Goal: Task Accomplishment & Management: Manage account settings

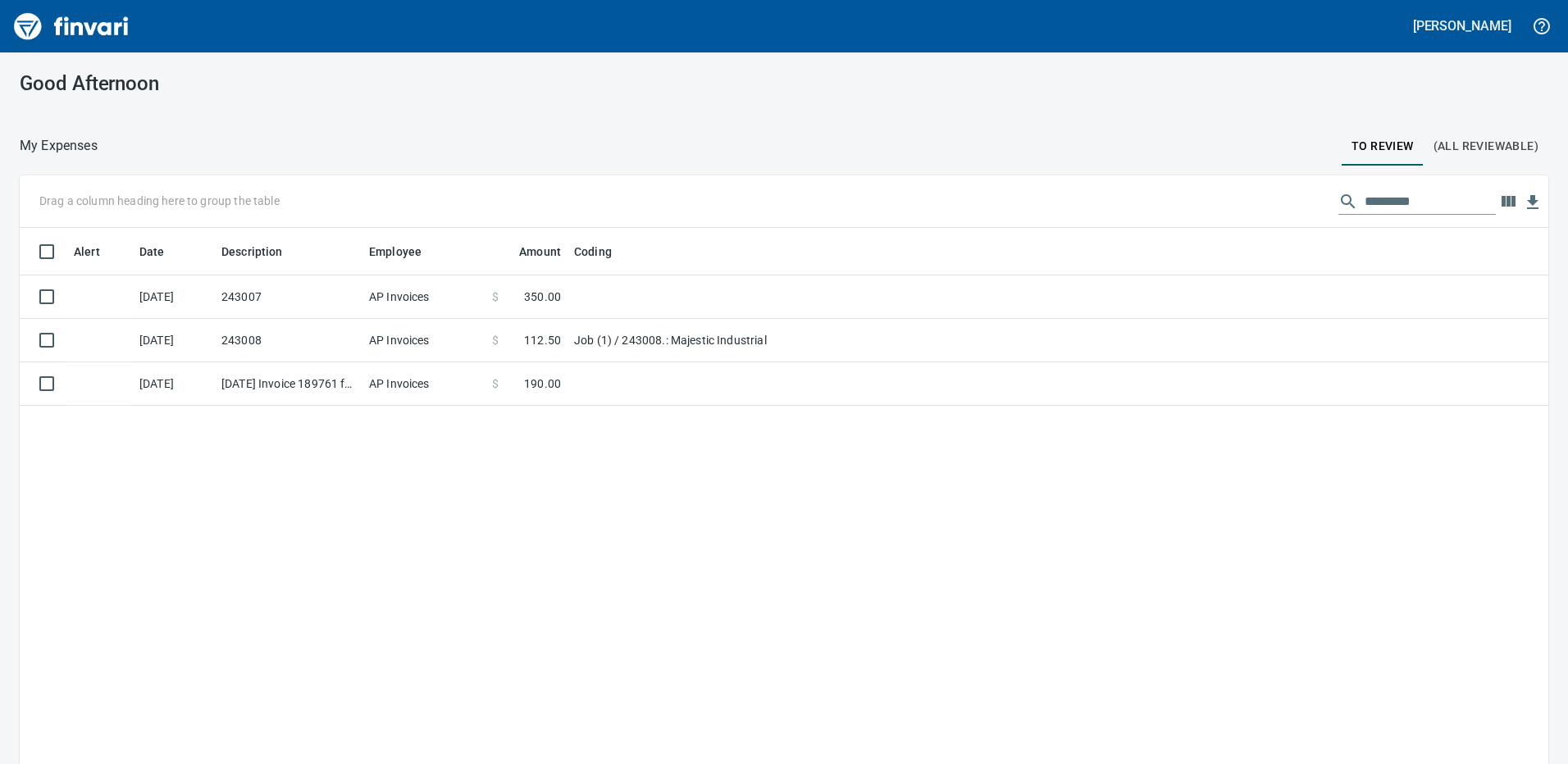
scroll to position [572, 1504]
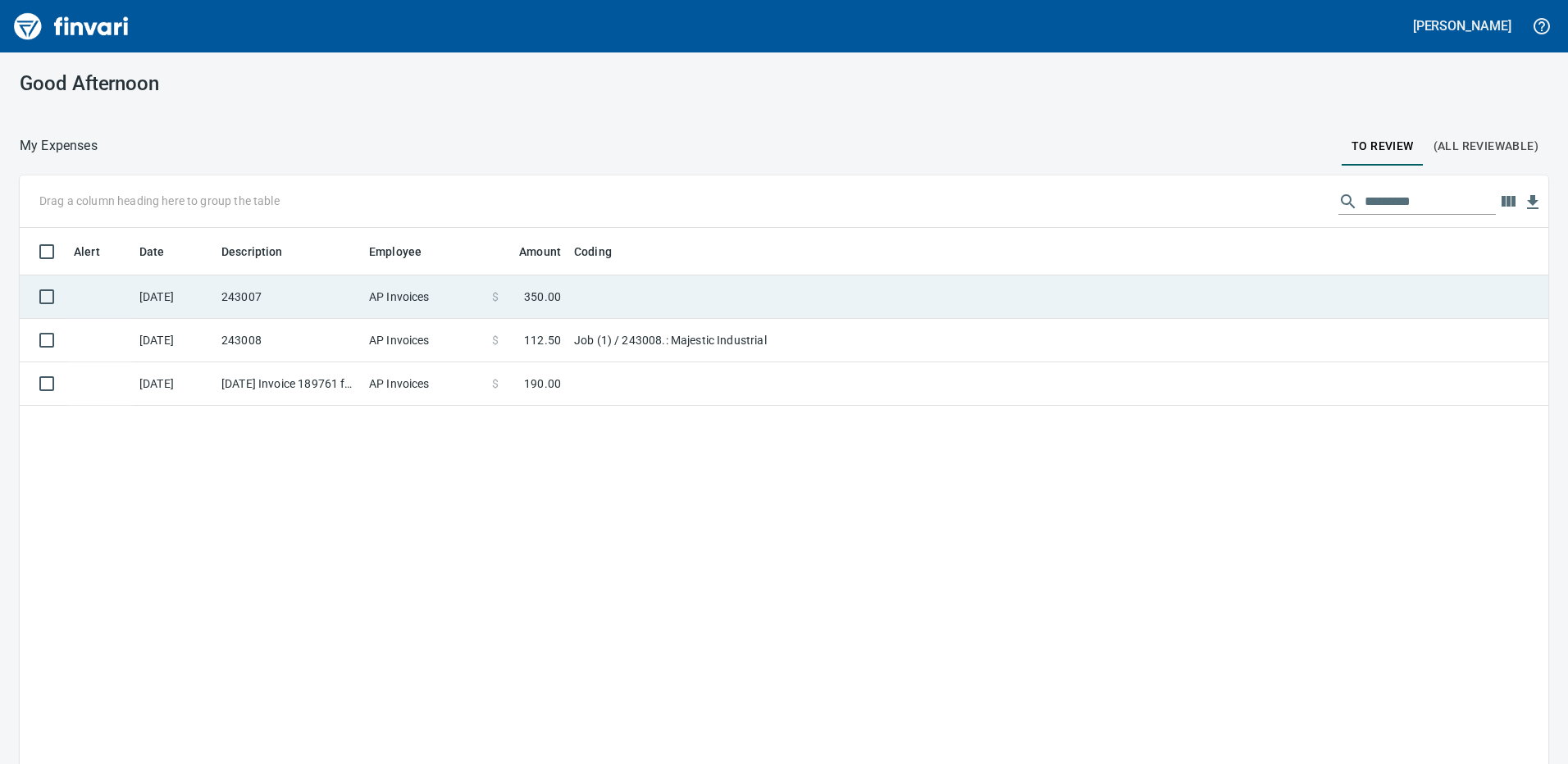
click at [267, 303] on td "243007" at bounding box center [288, 297] width 148 height 43
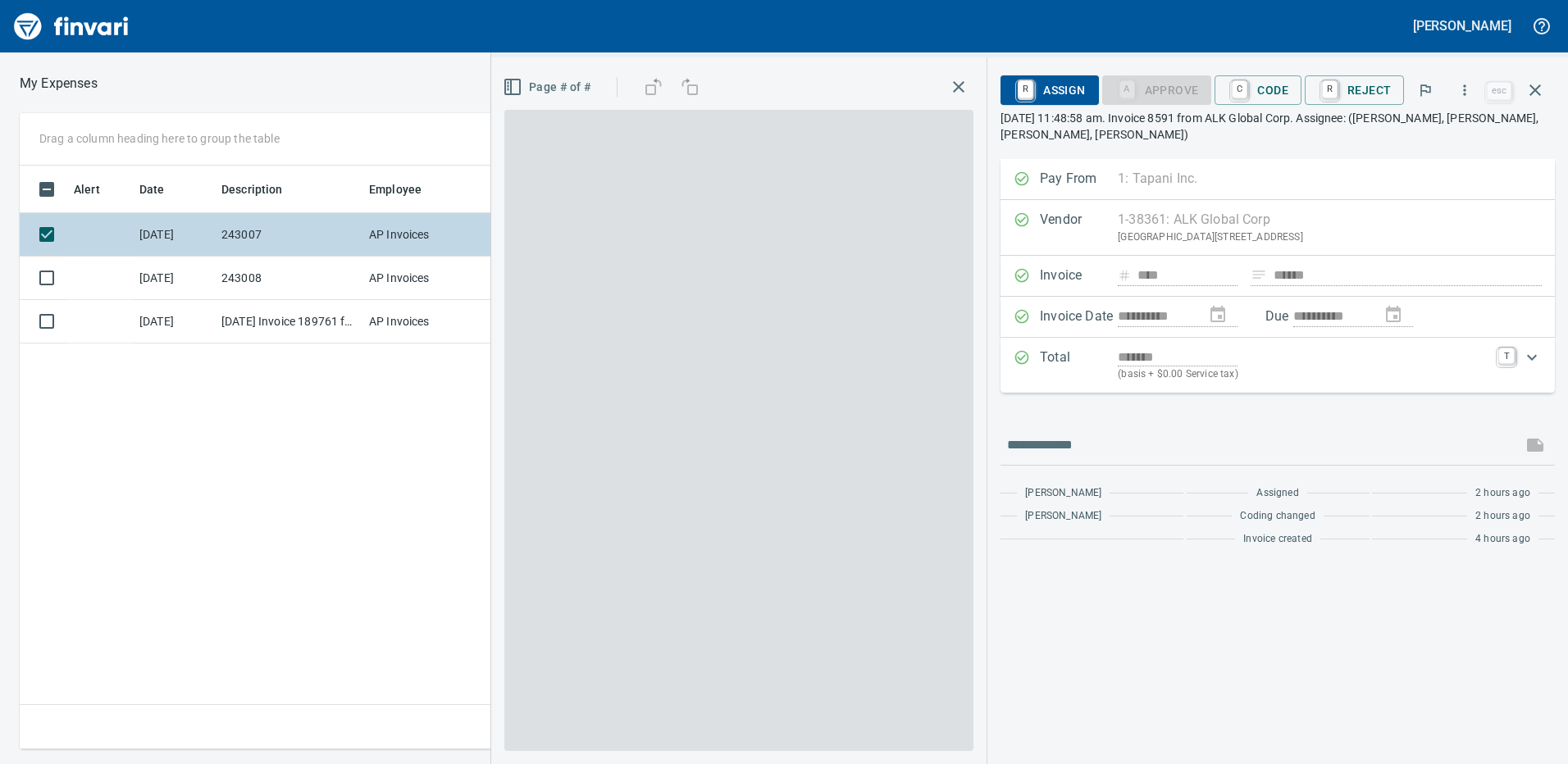
scroll to position [572, 1106]
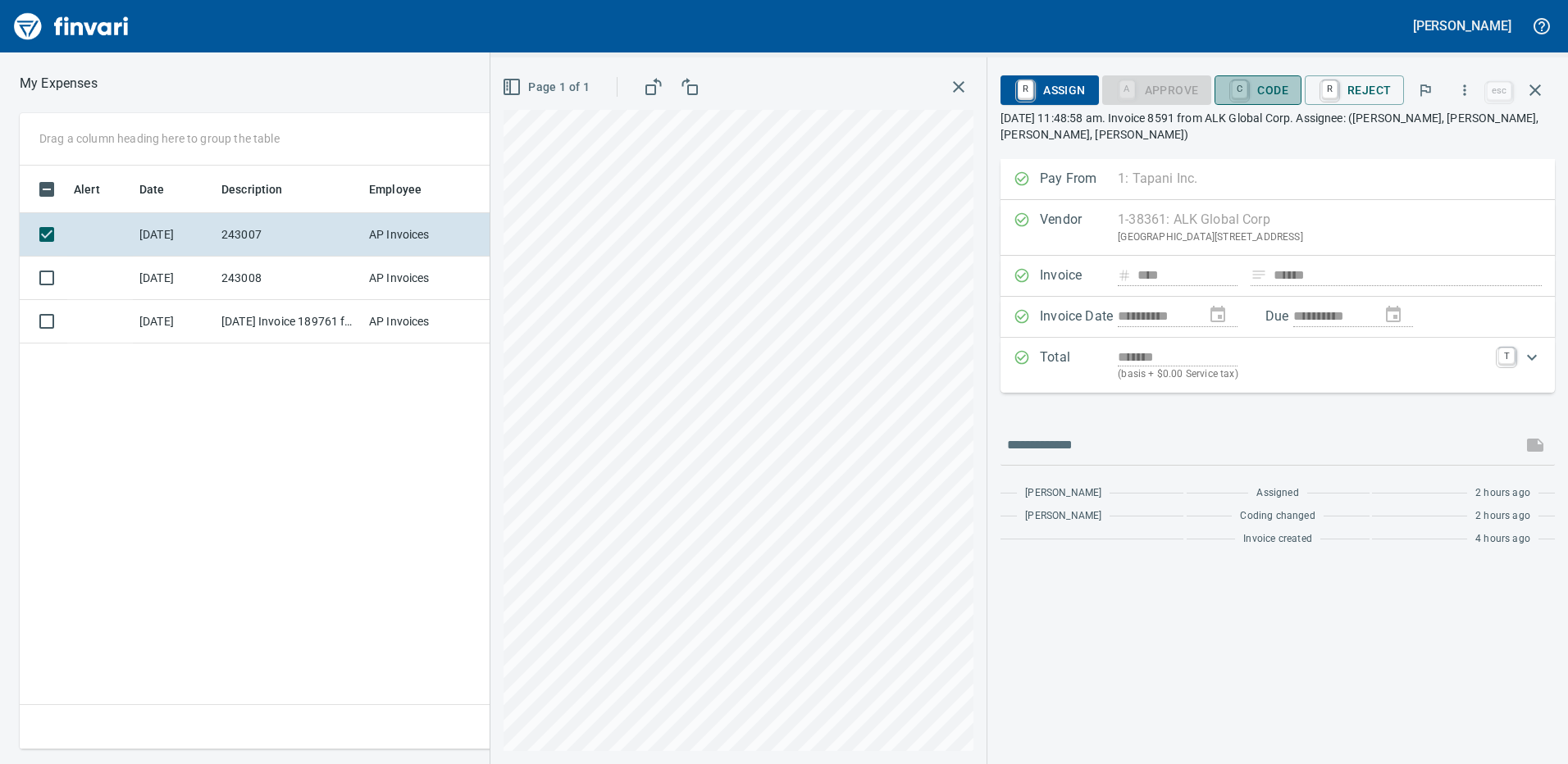
click at [1266, 96] on span "C Code" at bounding box center [1258, 90] width 60 height 28
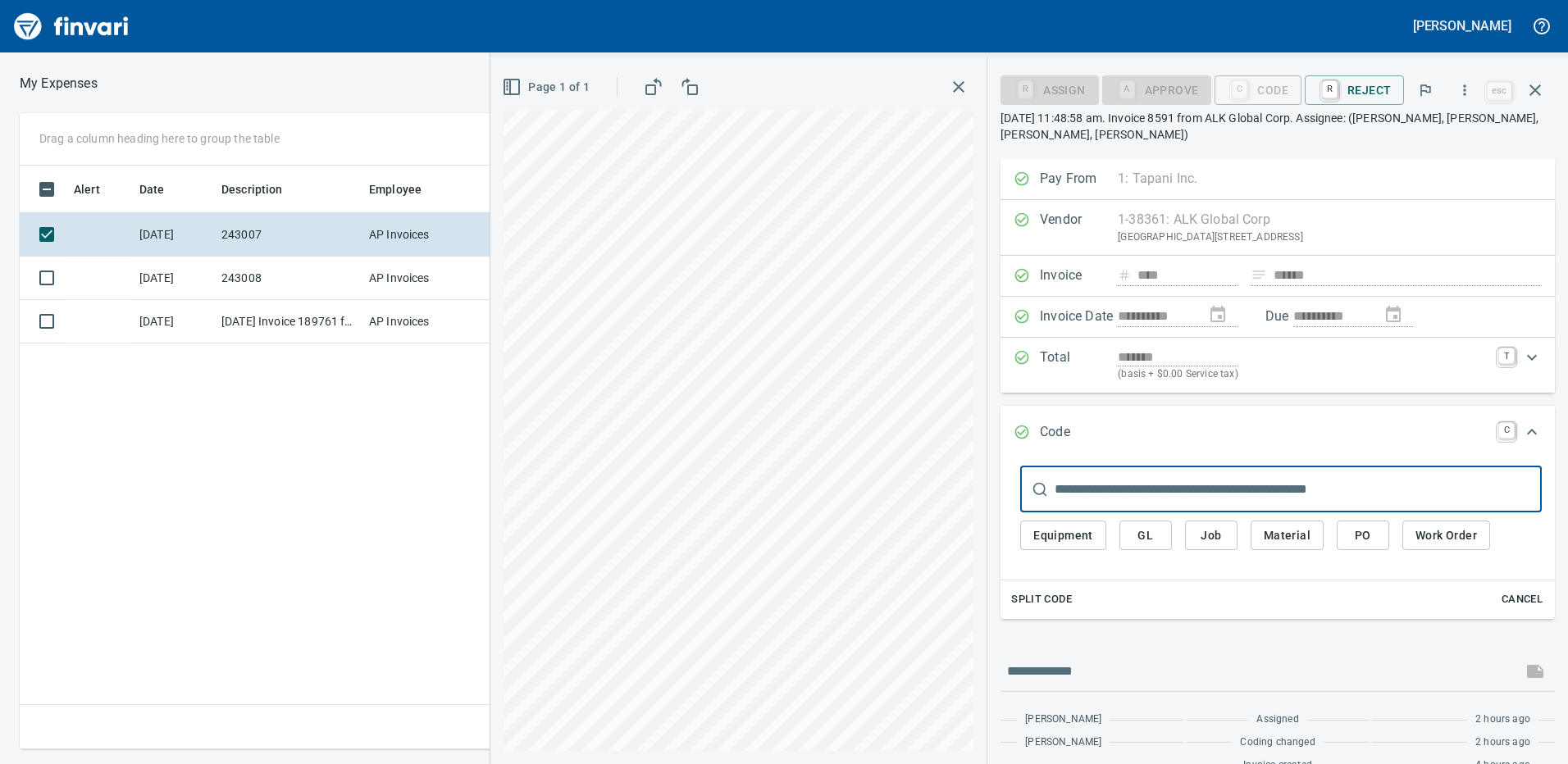
click at [1197, 529] on button "Job" at bounding box center [1212, 536] width 53 height 30
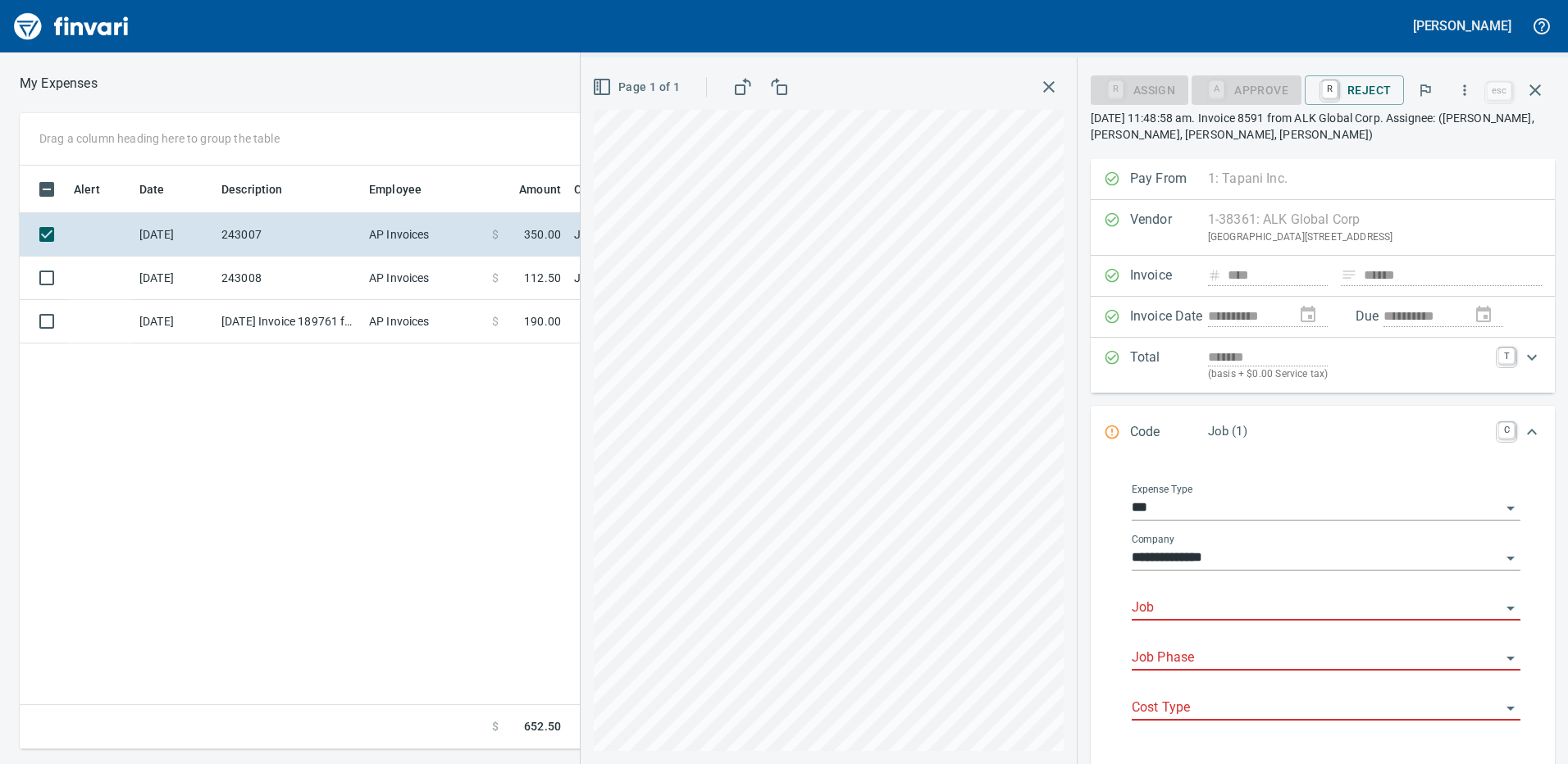
click at [1209, 610] on input "Job" at bounding box center [1316, 609] width 369 height 23
click at [1203, 645] on li "243007.: Airgas Vancouver Distribution" at bounding box center [1321, 650] width 374 height 40
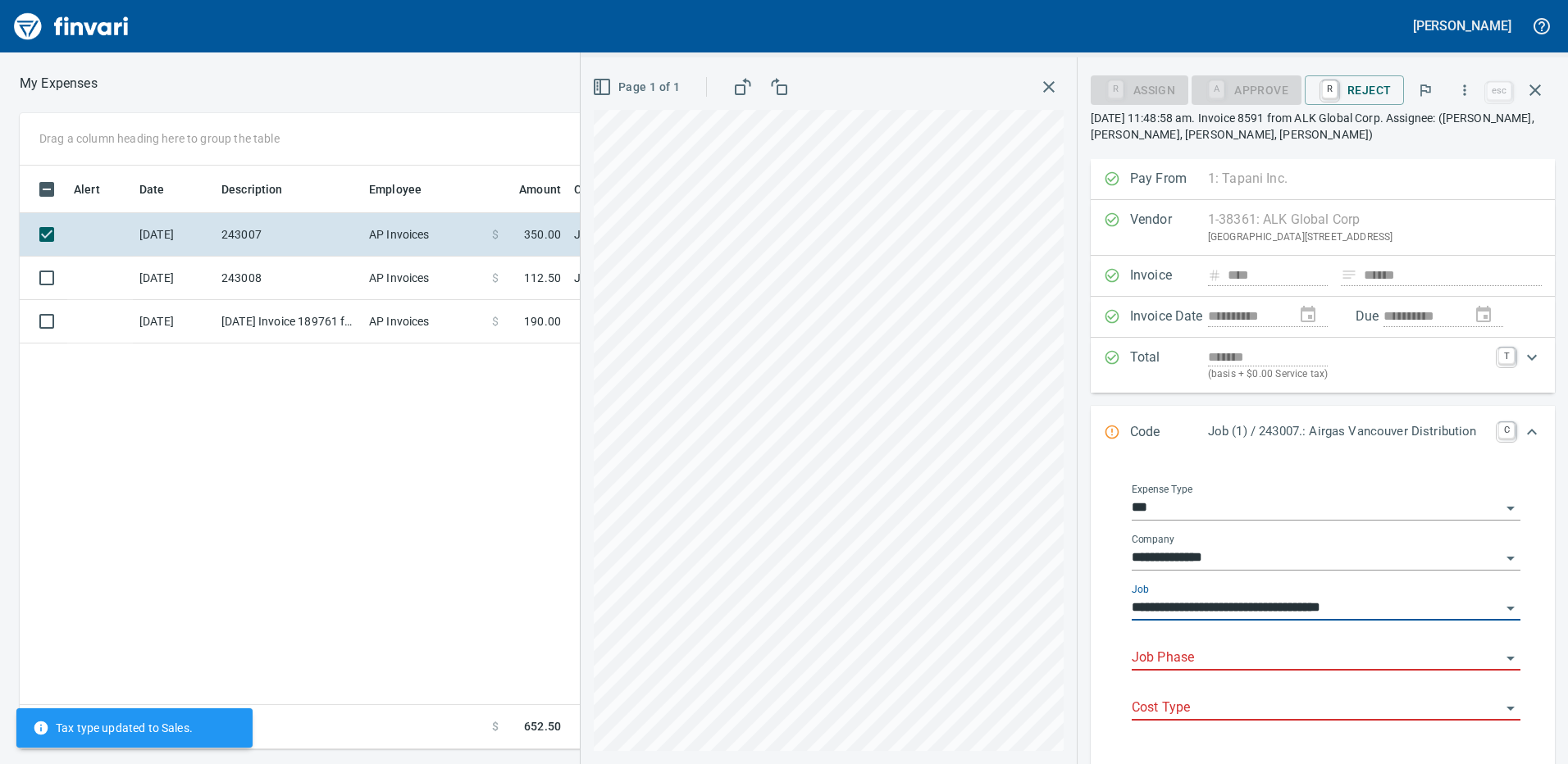
type input "**********"
click at [1195, 650] on input "Job Phase" at bounding box center [1316, 658] width 369 height 23
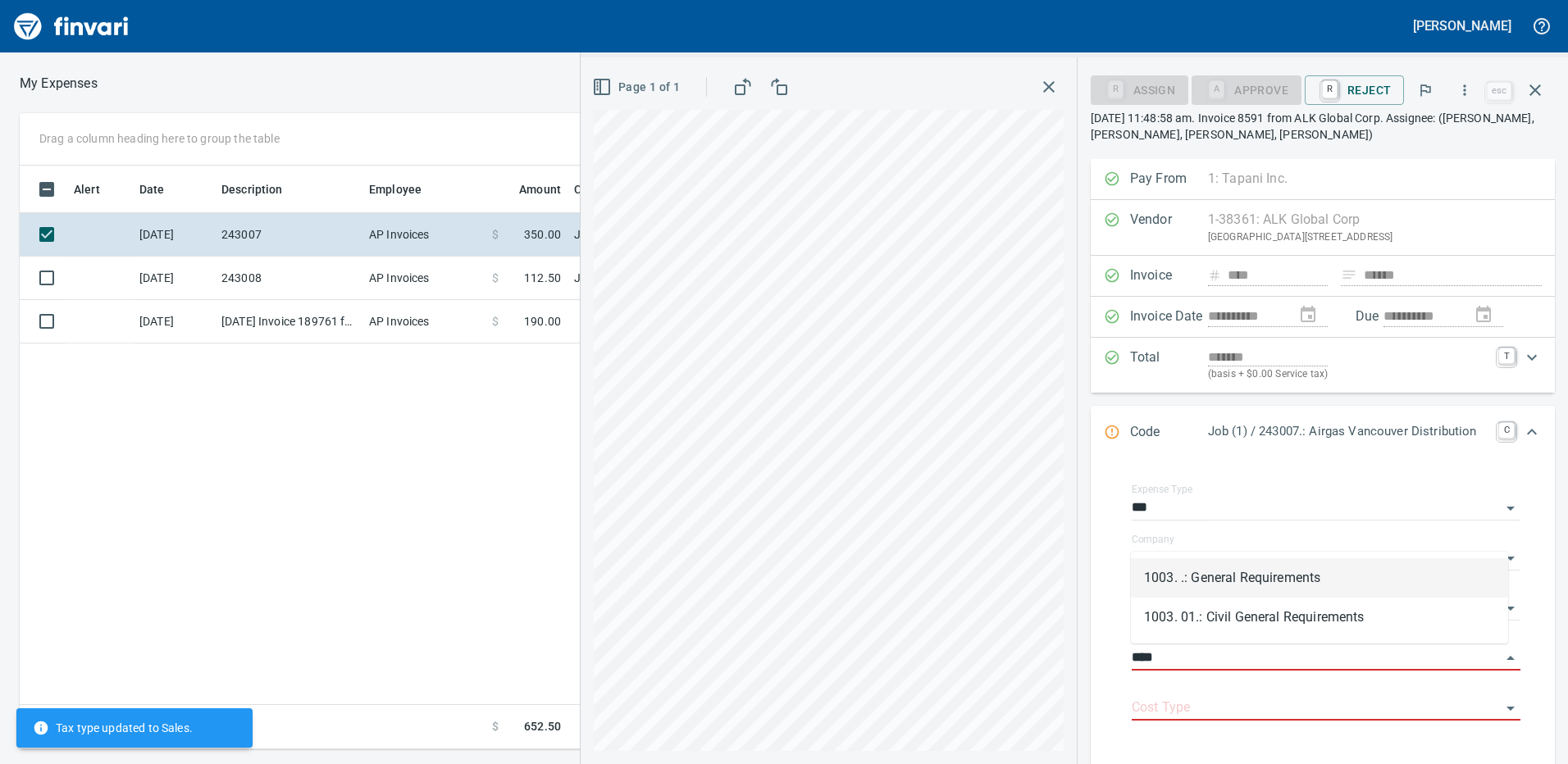
click at [1211, 578] on li "1003. .: General Requirements" at bounding box center [1319, 578] width 377 height 40
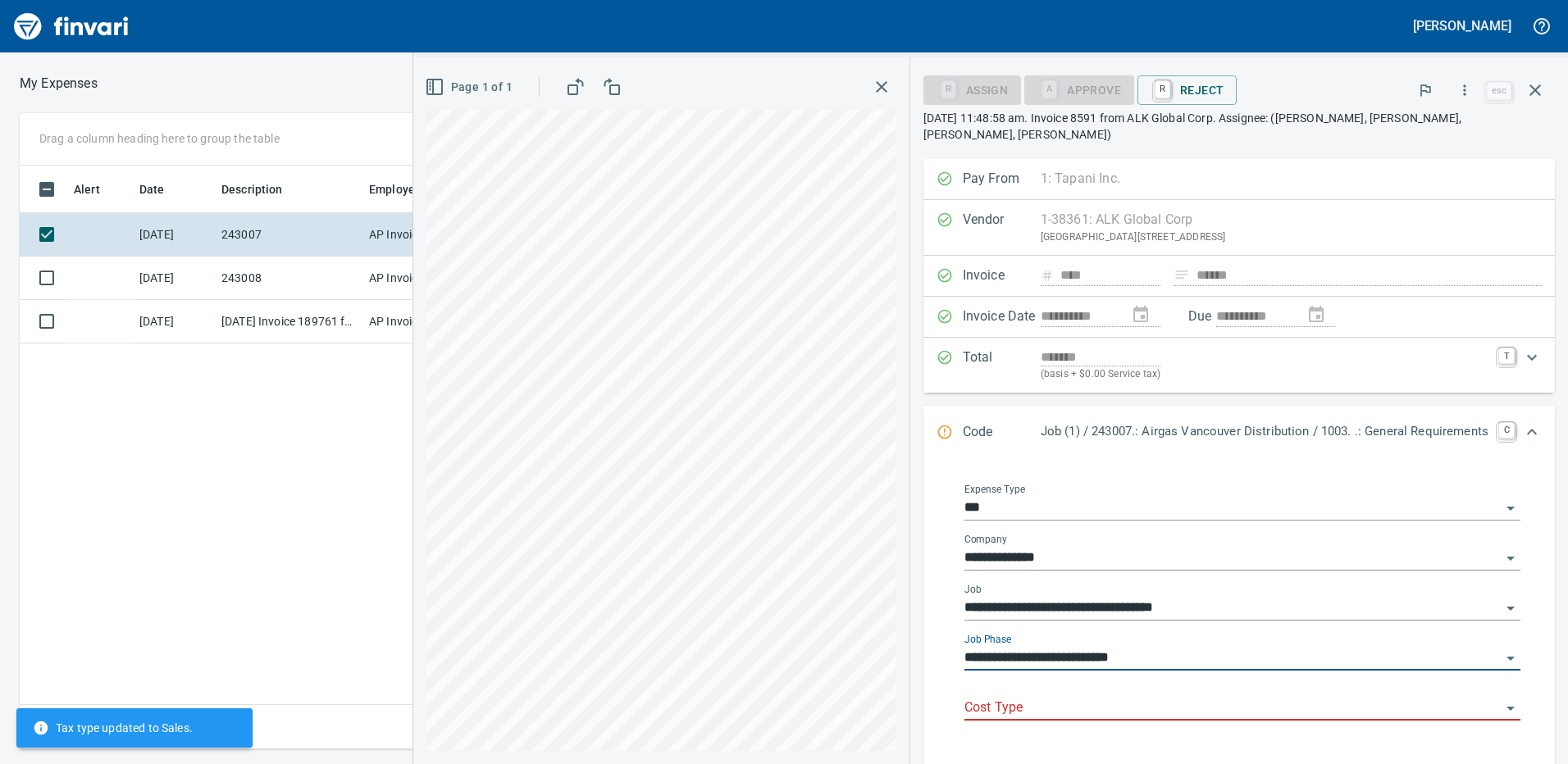
type input "**********"
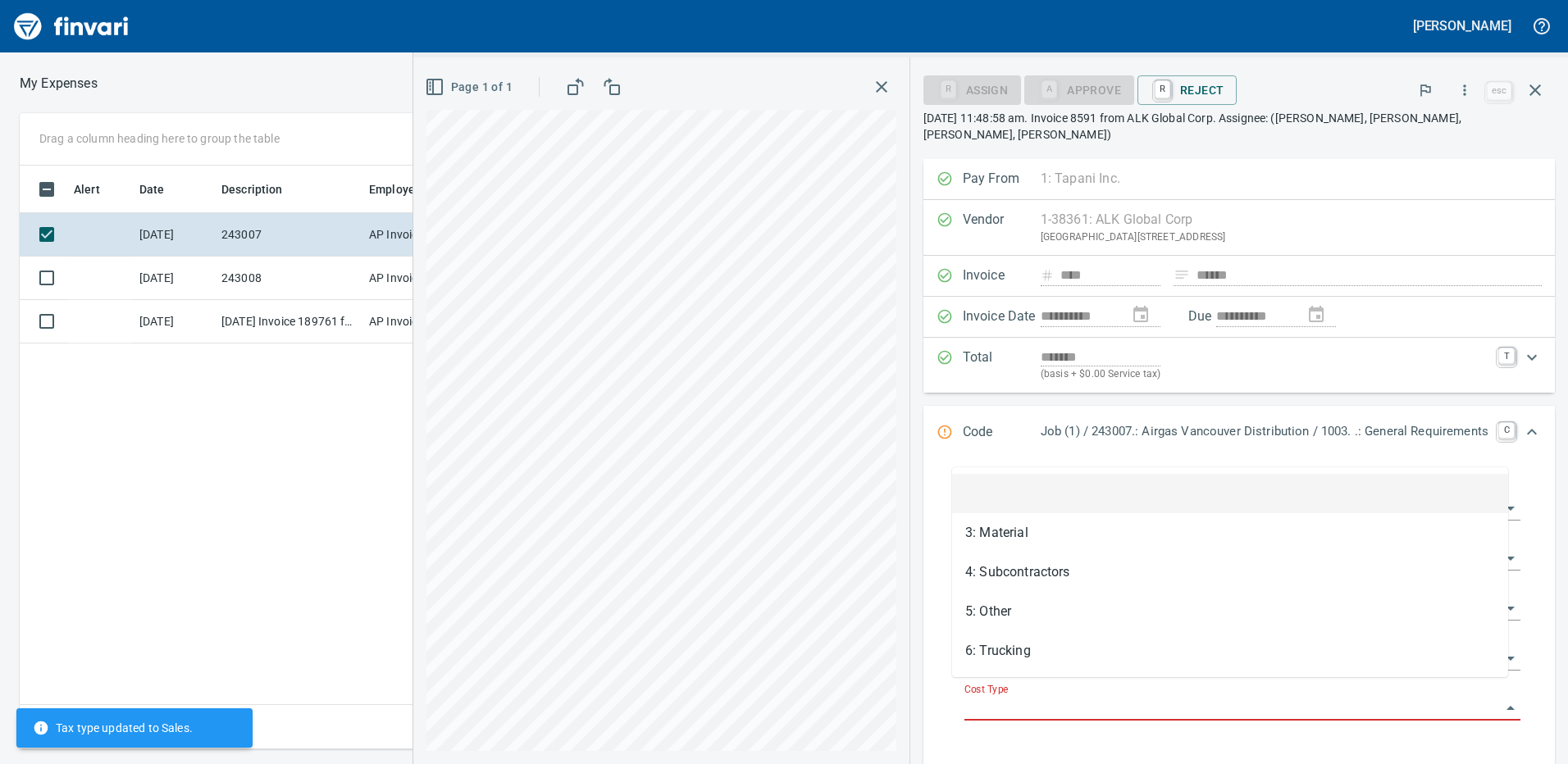
click at [1129, 697] on input "Cost Type" at bounding box center [1233, 708] width 536 height 23
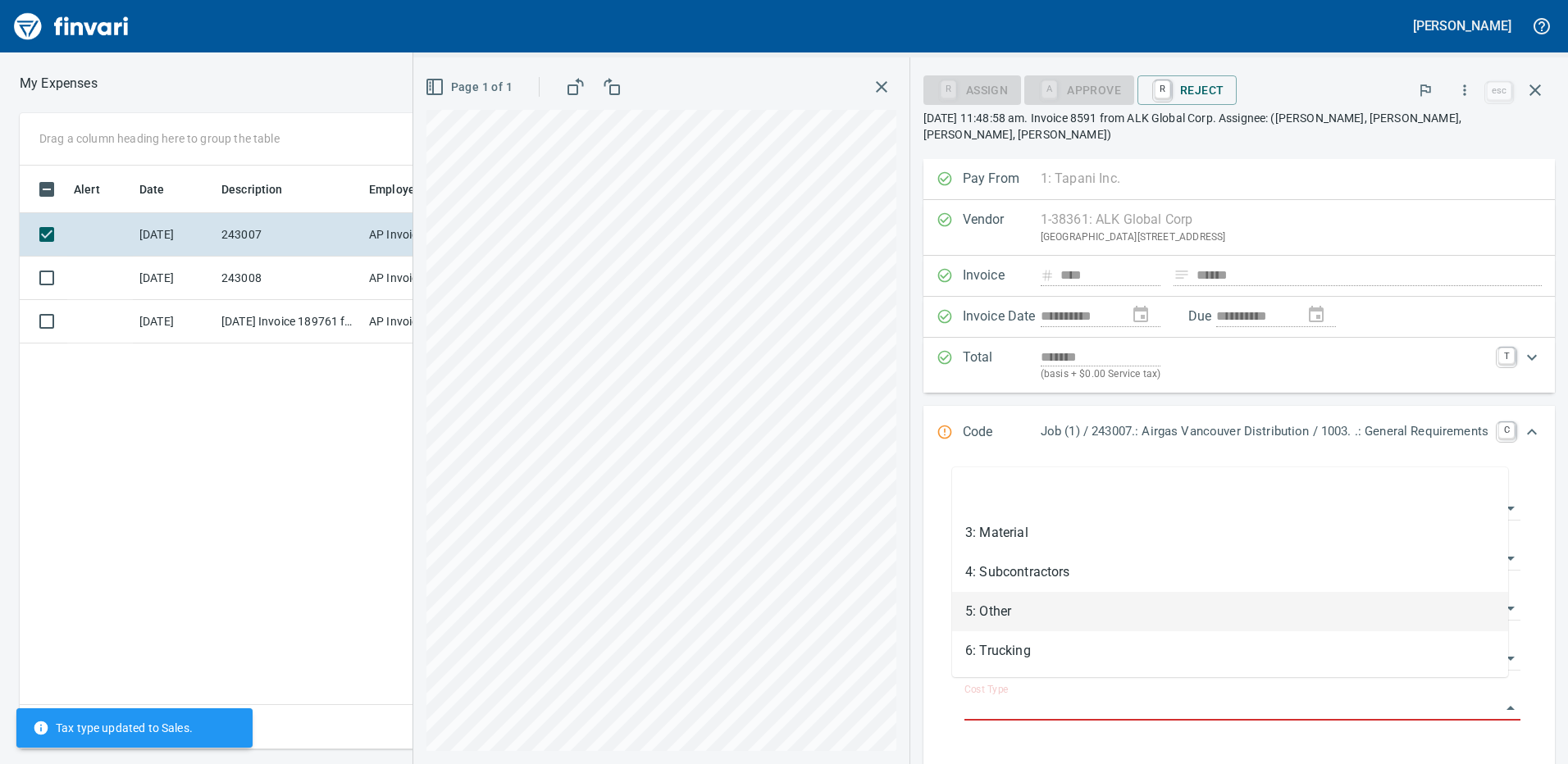
click at [1006, 610] on li "5: Other" at bounding box center [1230, 611] width 556 height 40
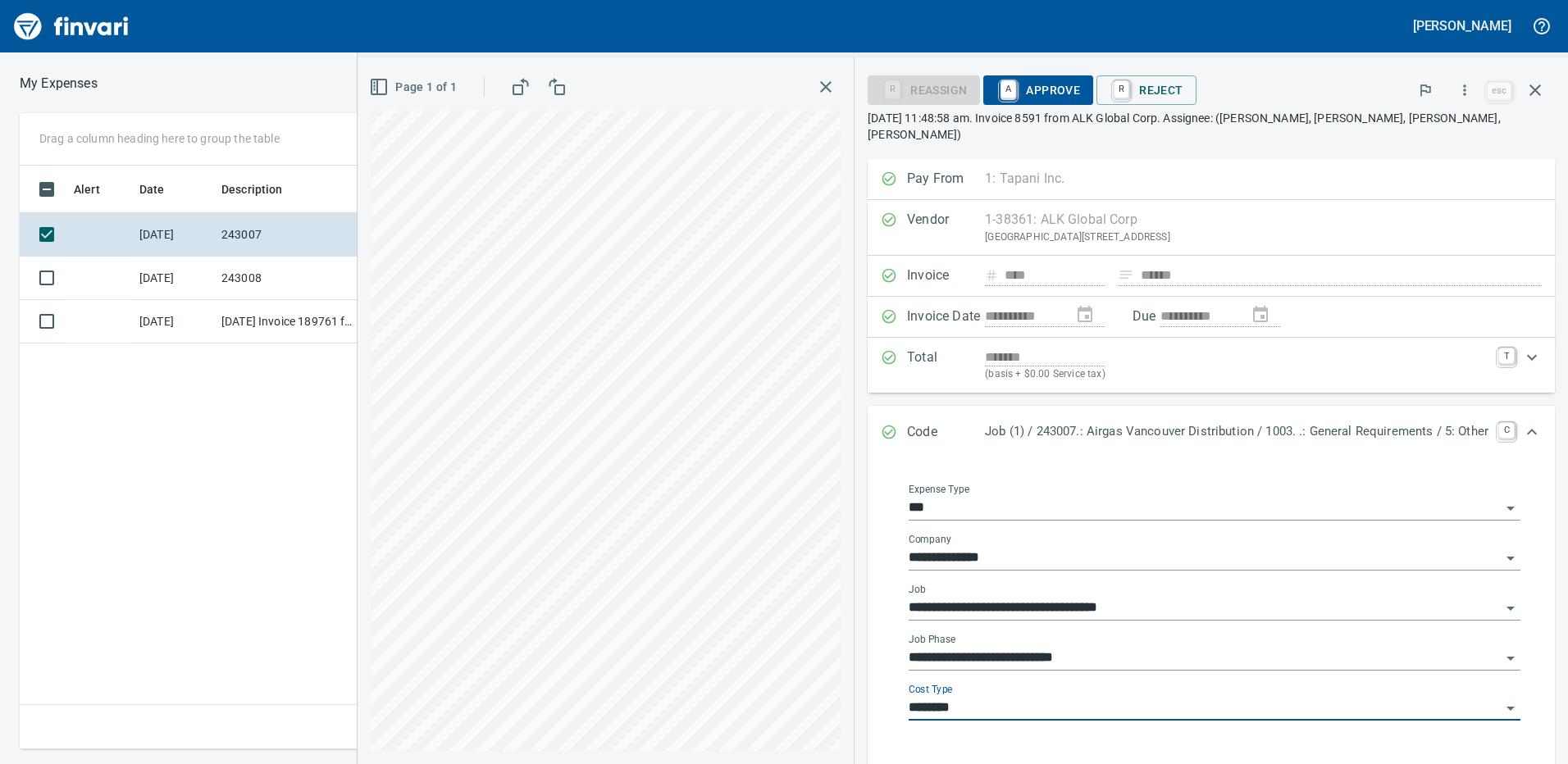
type input "********"
click at [1025, 70] on div "**********" at bounding box center [1211, 411] width 713 height 707
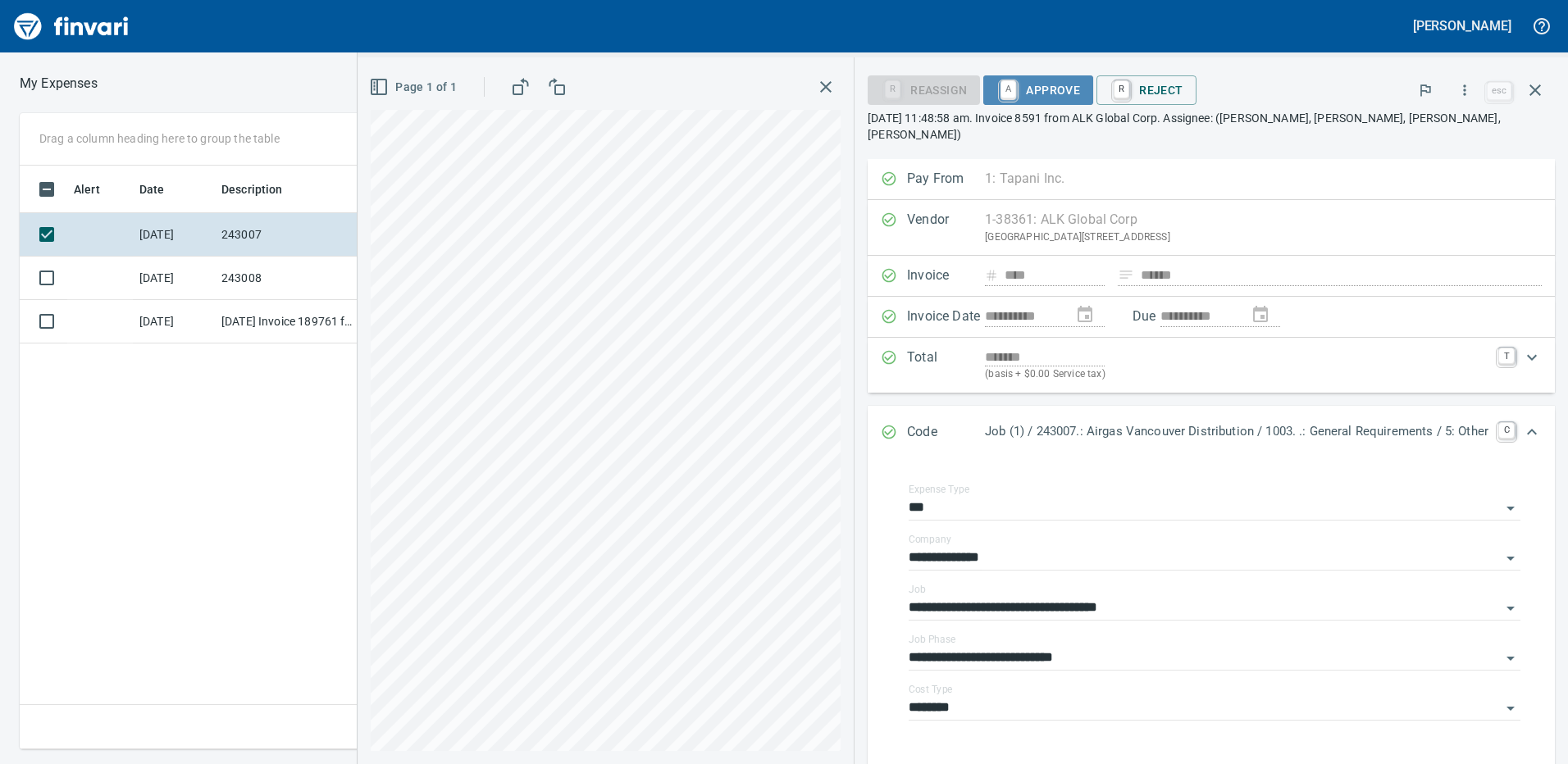
click at [1023, 82] on span "A Approve" at bounding box center [1037, 90] width 84 height 28
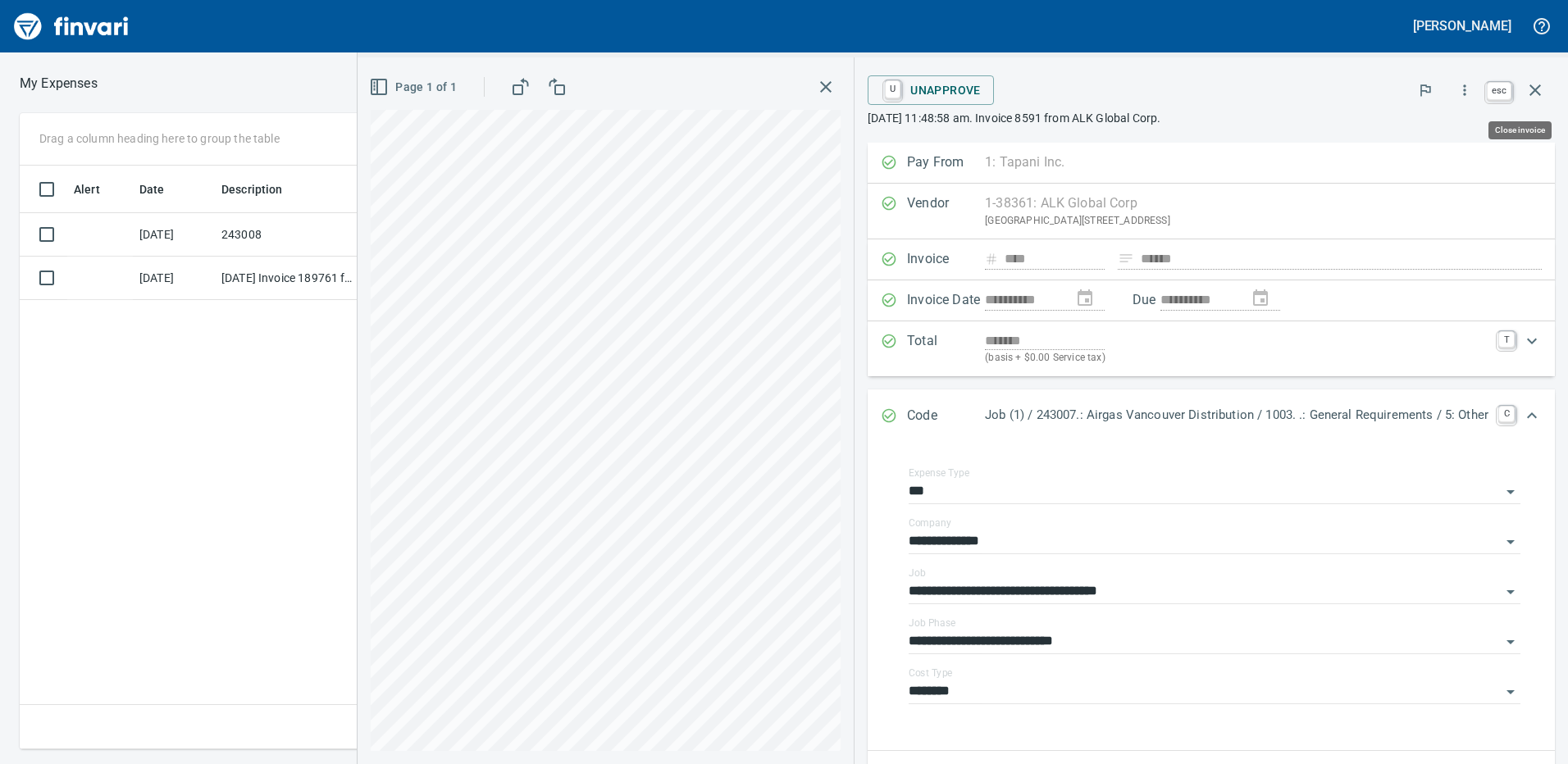
click at [1527, 88] on icon "button" at bounding box center [1535, 89] width 20 height 20
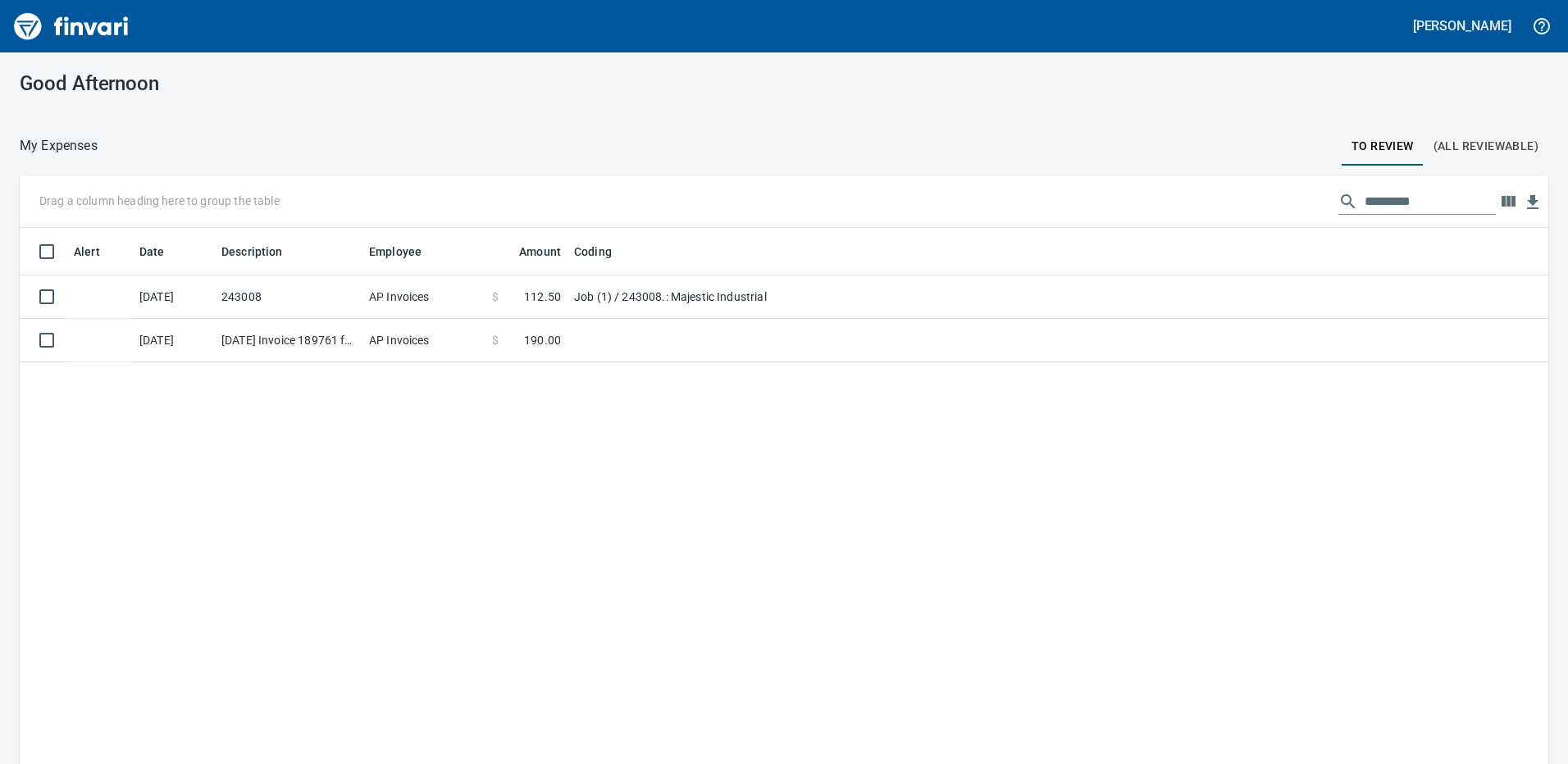
scroll to position [572, 1504]
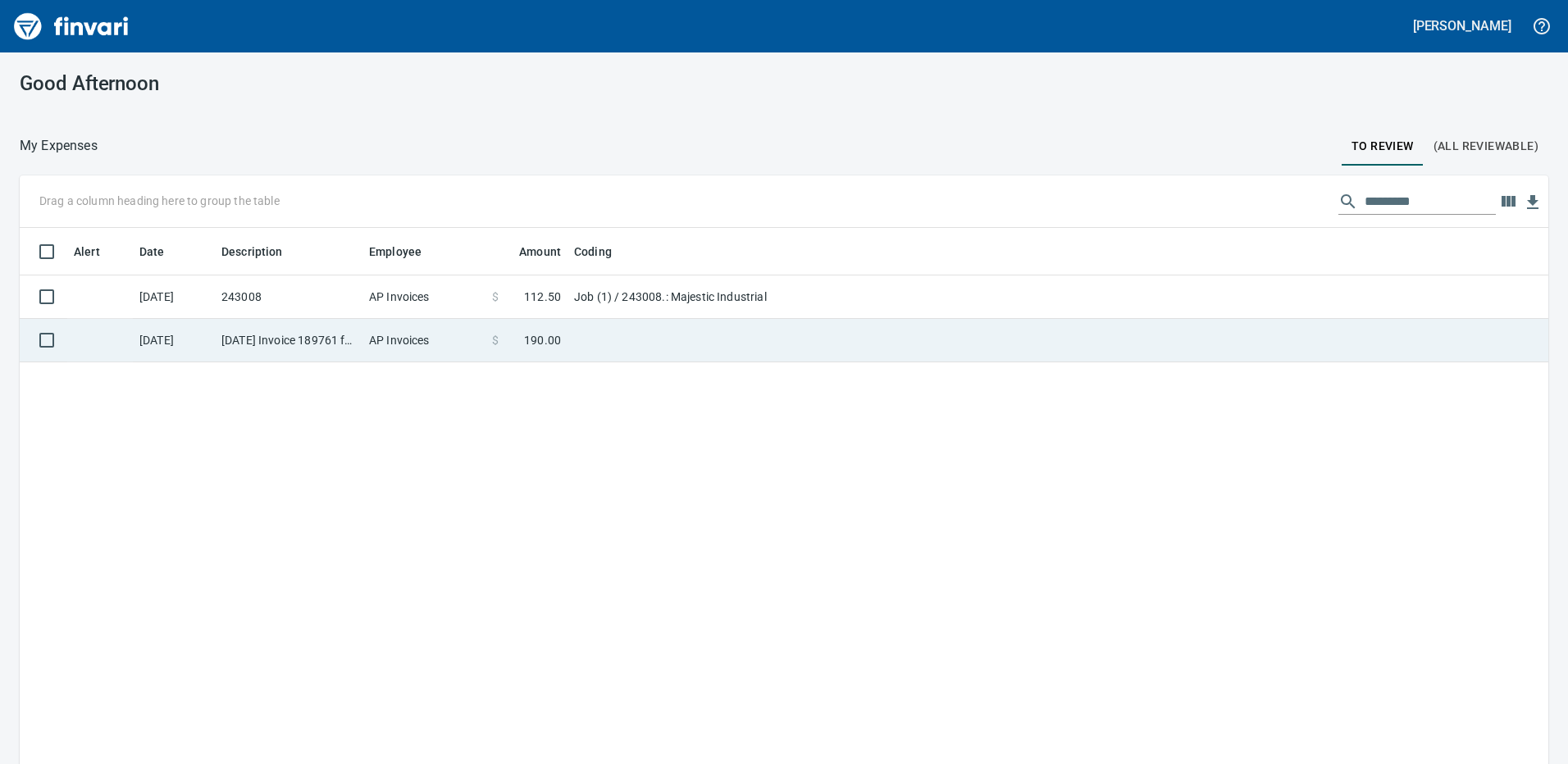
click at [389, 339] on td "AP Invoices" at bounding box center [424, 341] width 123 height 43
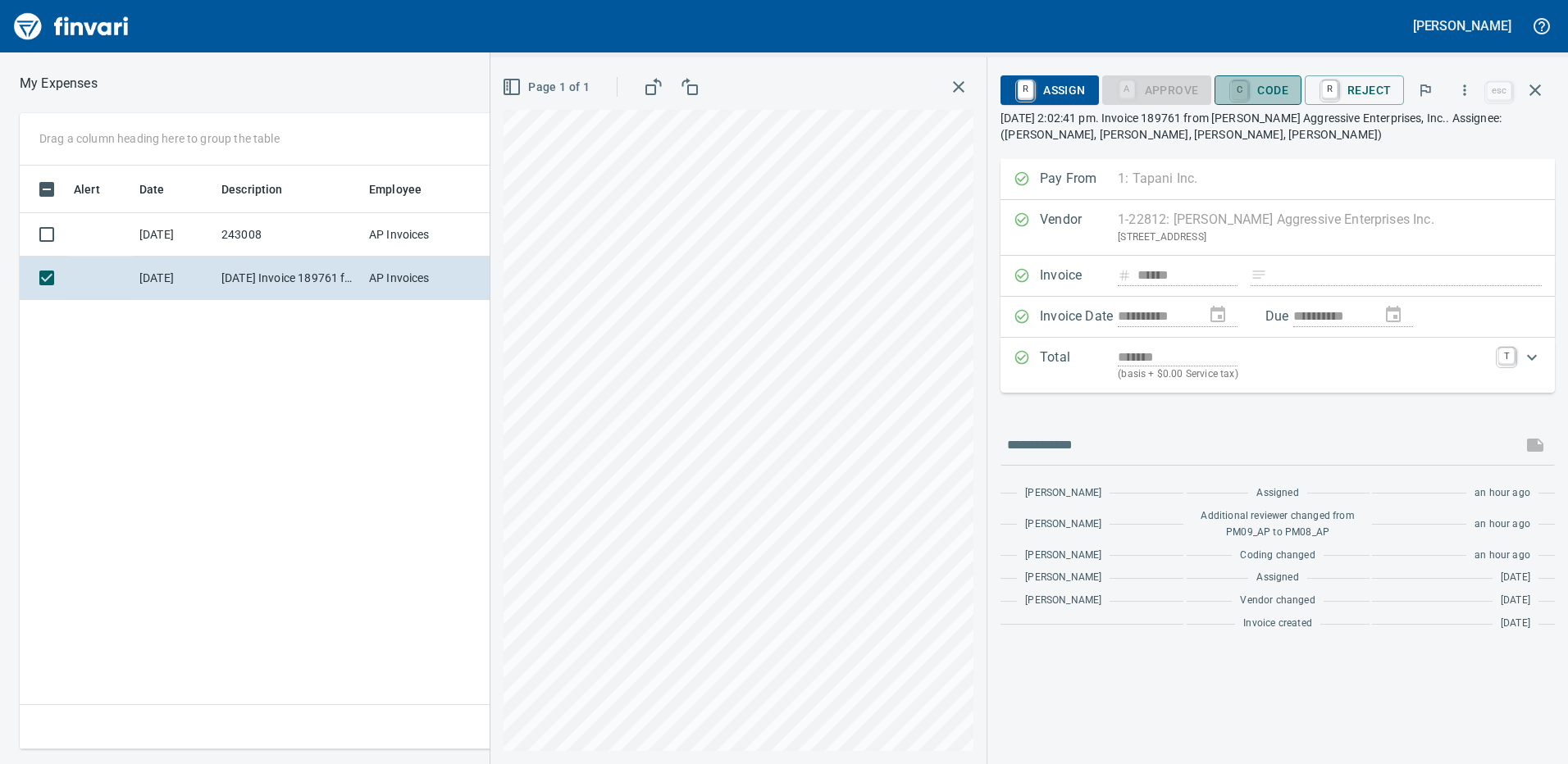
click at [1248, 86] on link "C" at bounding box center [1239, 89] width 16 height 18
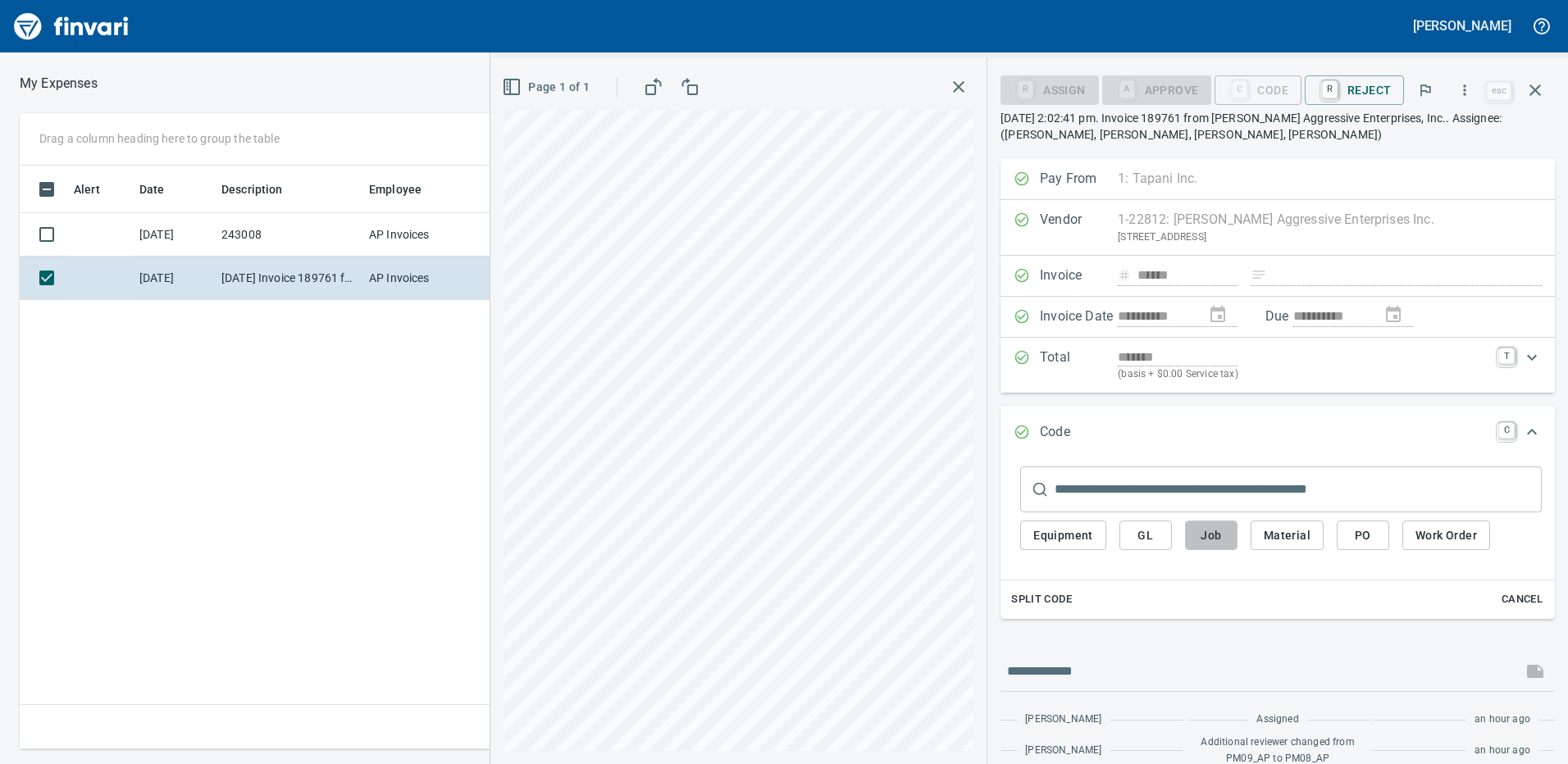
click at [1199, 534] on span "Job" at bounding box center [1212, 536] width 26 height 21
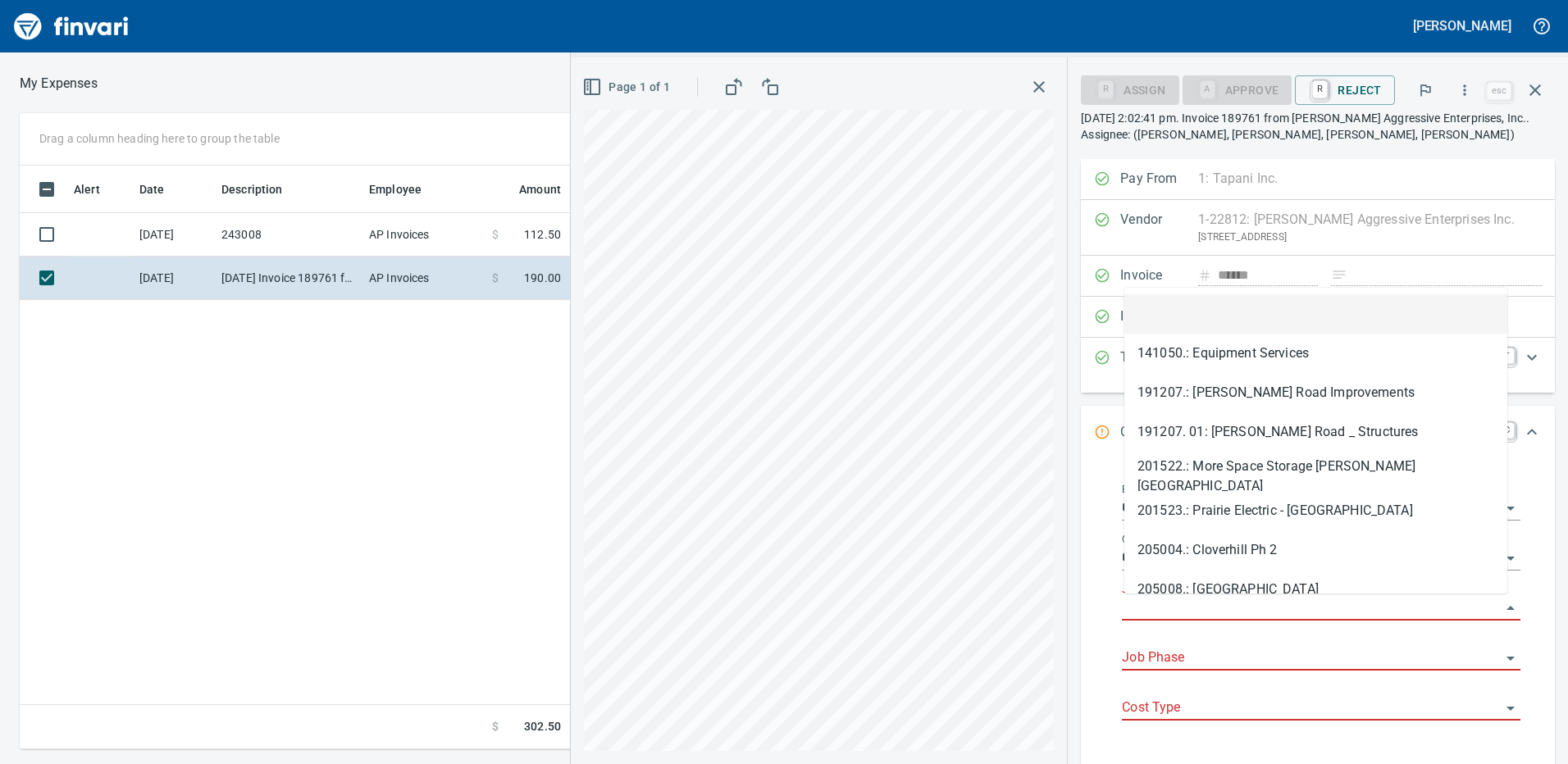
click at [1181, 605] on input "Job" at bounding box center [1312, 609] width 379 height 23
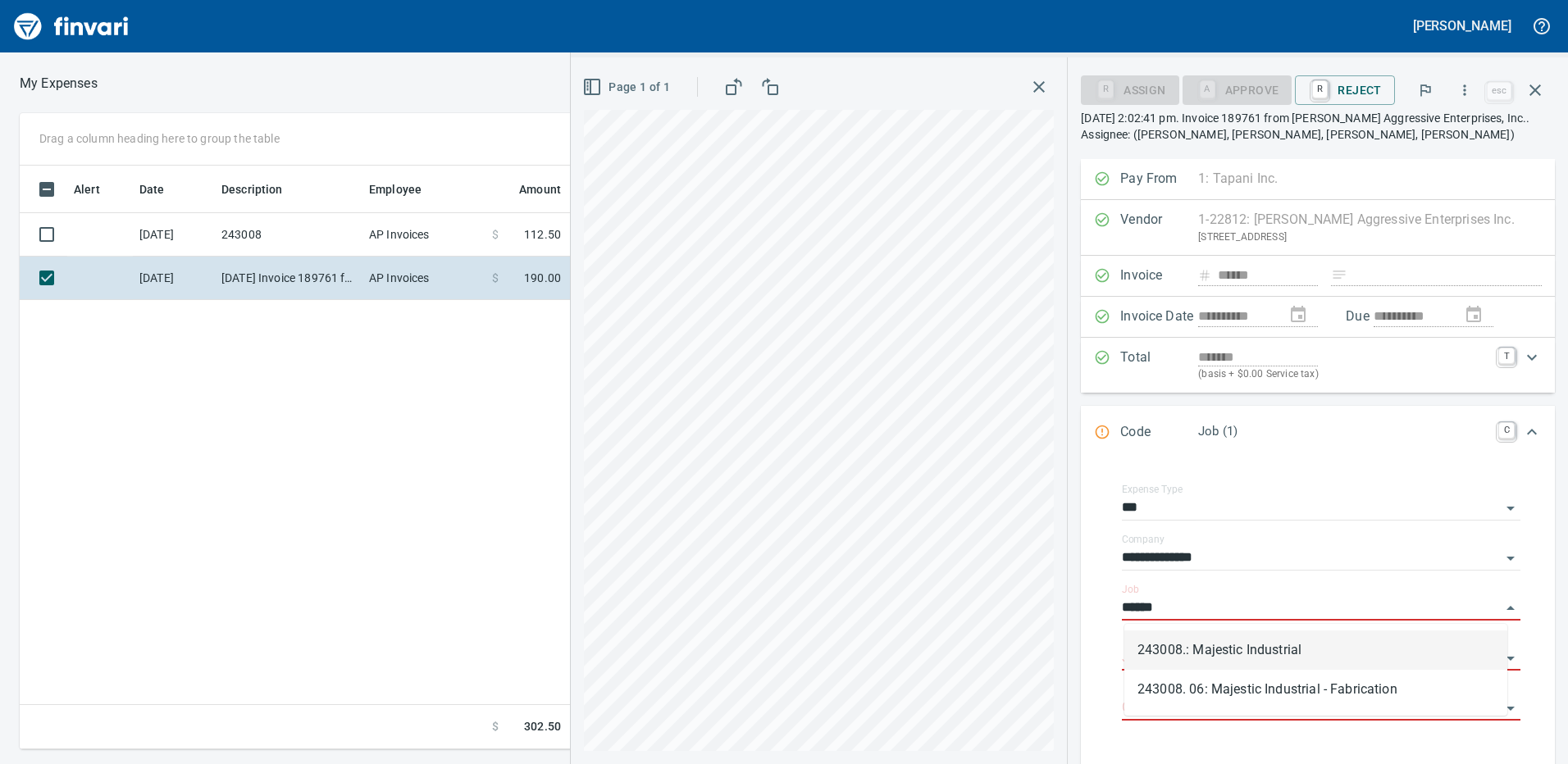
click at [1201, 657] on li "243008.: Majestic Industrial" at bounding box center [1315, 650] width 383 height 40
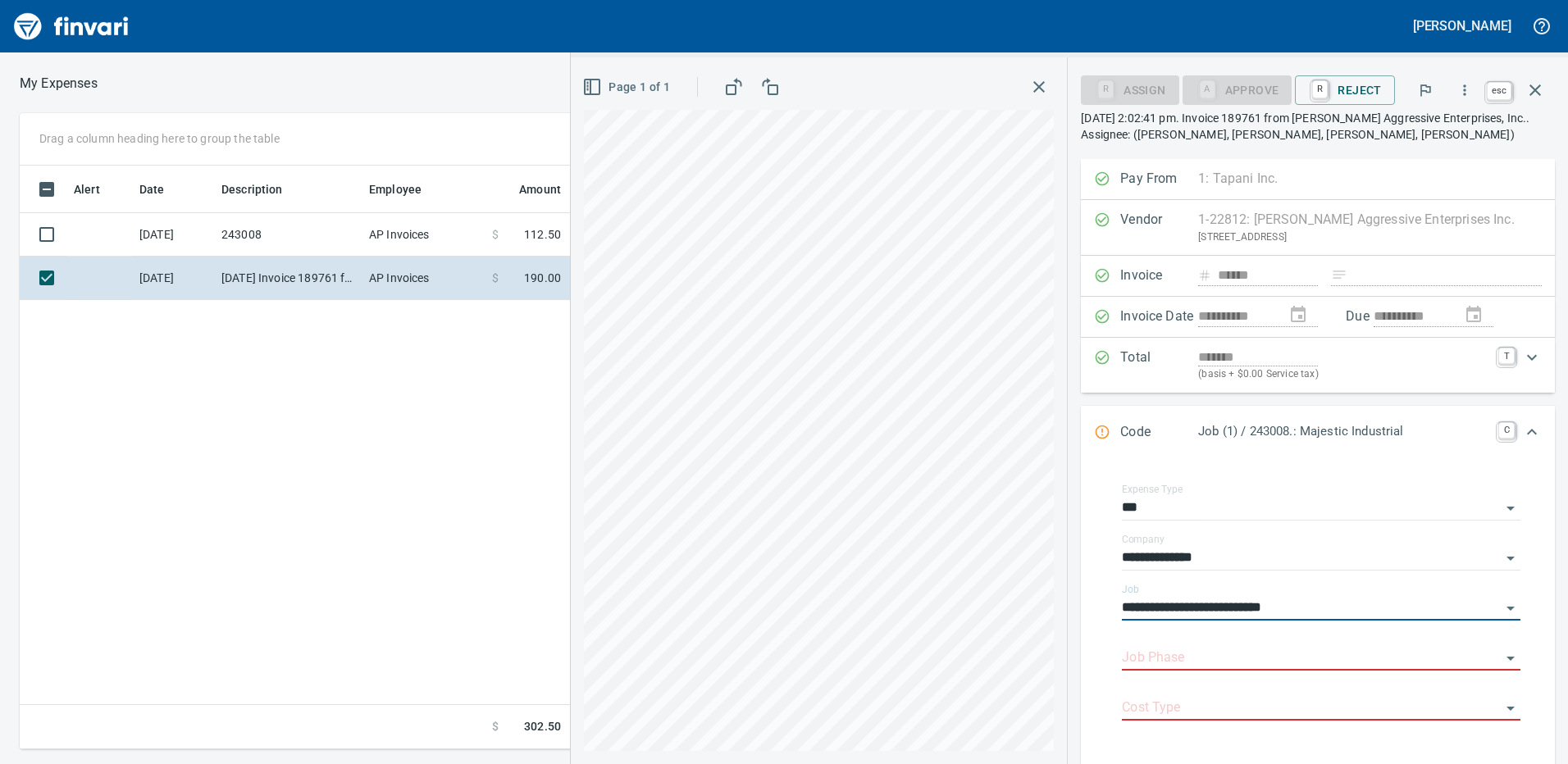
type input "**********"
click at [1534, 90] on icon "button" at bounding box center [1535, 90] width 11 height 11
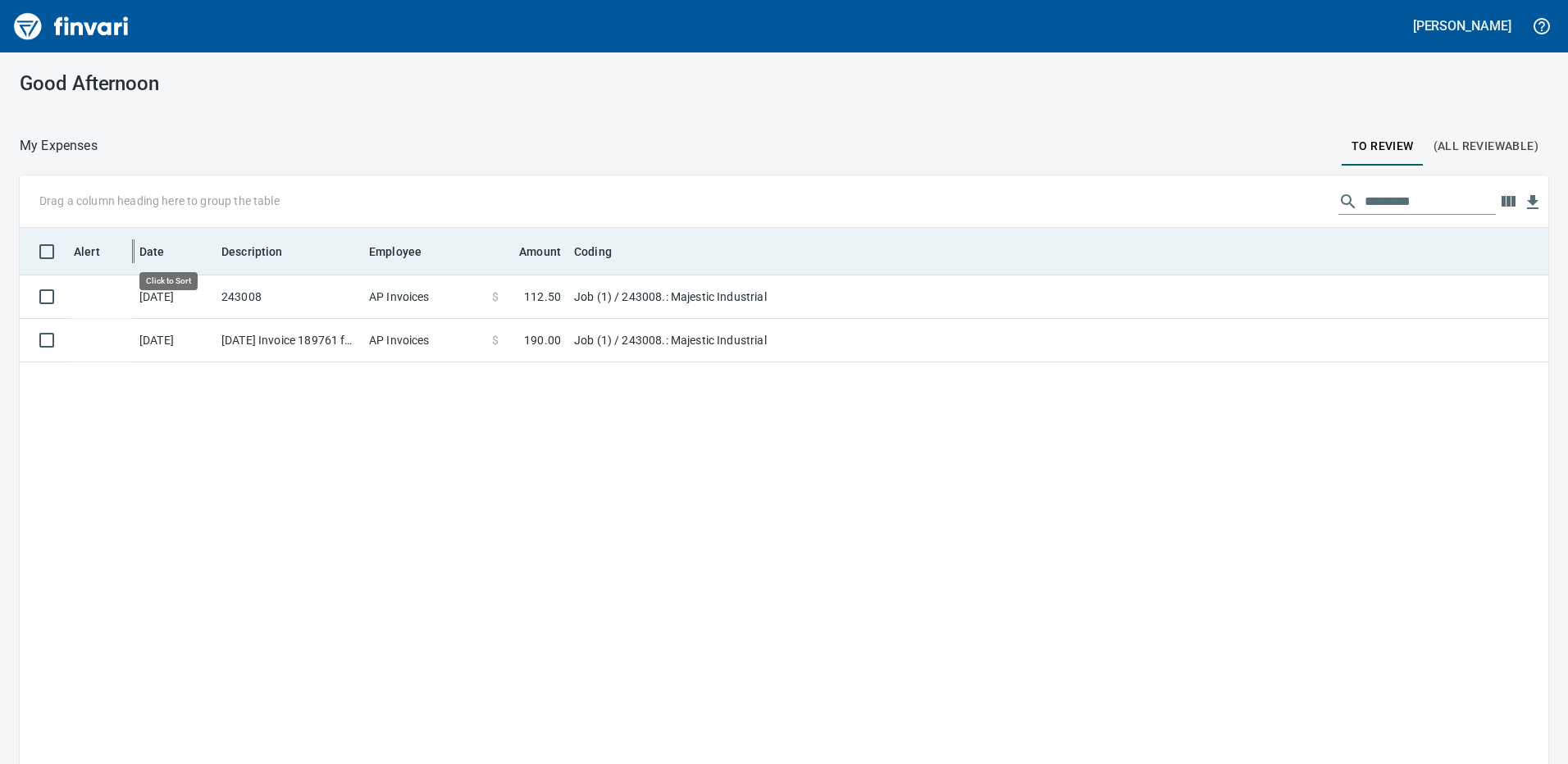
scroll to position [572, 1504]
